Goal: Transaction & Acquisition: Purchase product/service

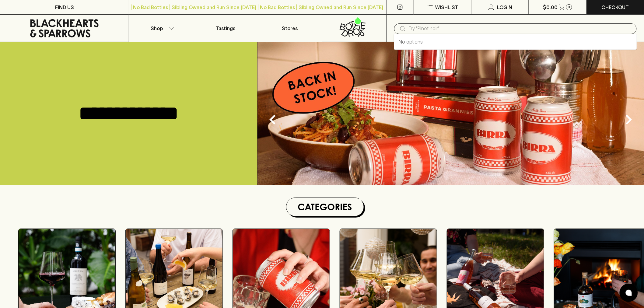
click at [430, 30] on input "text" at bounding box center [520, 29] width 223 height 10
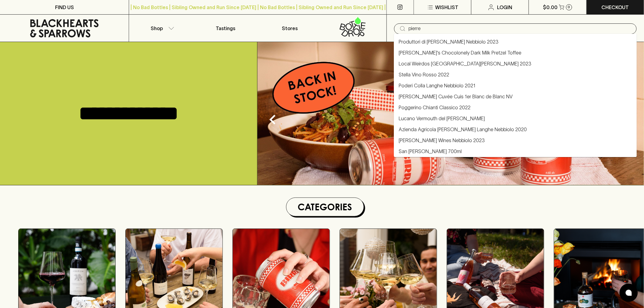
type input "pierre"
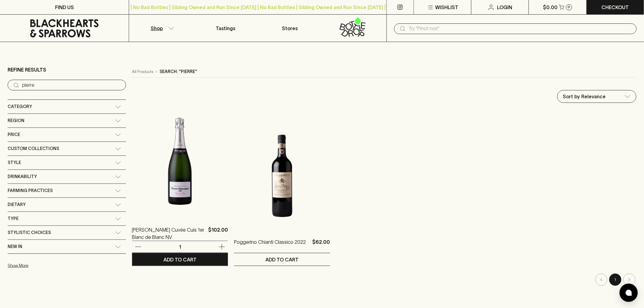
click at [145, 183] on img at bounding box center [180, 163] width 96 height 107
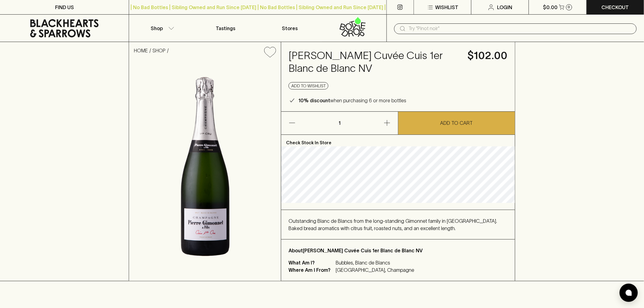
click at [89, 20] on icon at bounding box center [64, 28] width 68 height 18
